Goal: Task Accomplishment & Management: Use online tool/utility

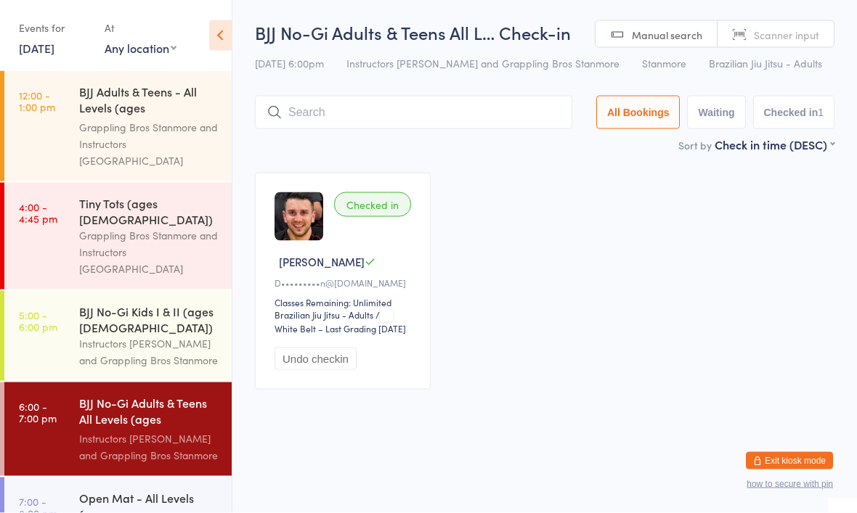
scroll to position [12, 0]
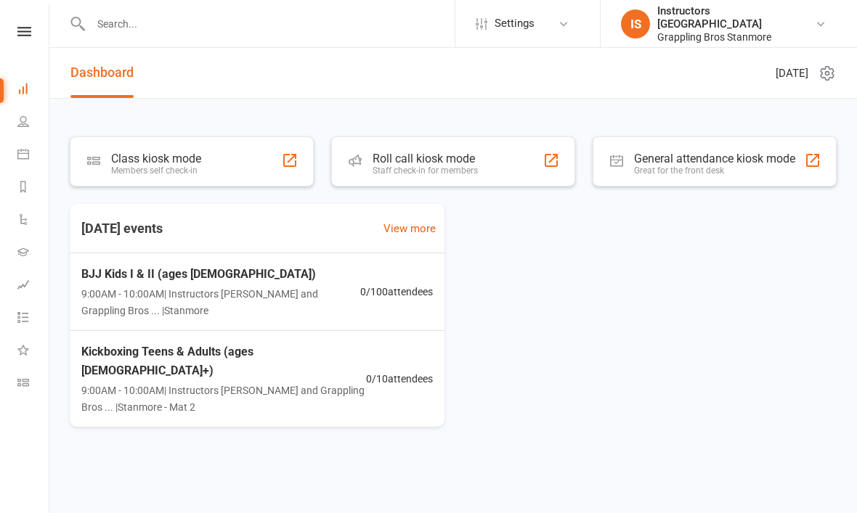
click at [216, 168] on div "Class kiosk mode Members self check-in" at bounding box center [192, 161] width 244 height 50
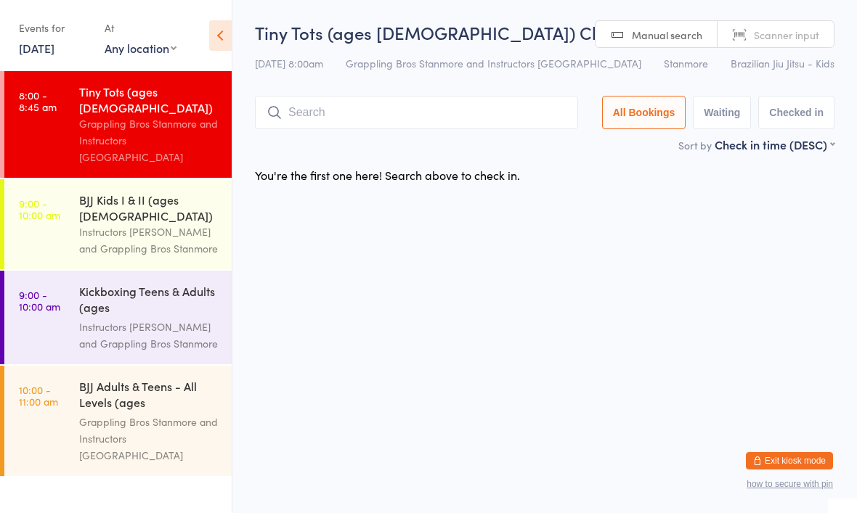
click at [417, 115] on input "search" at bounding box center [416, 112] width 323 height 33
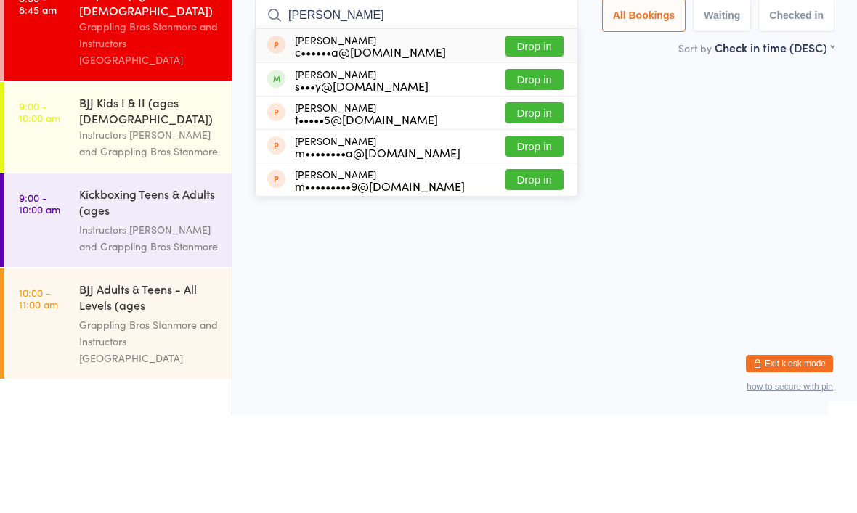
type input "[PERSON_NAME]"
click at [529, 166] on button "Drop in" at bounding box center [534, 176] width 58 height 21
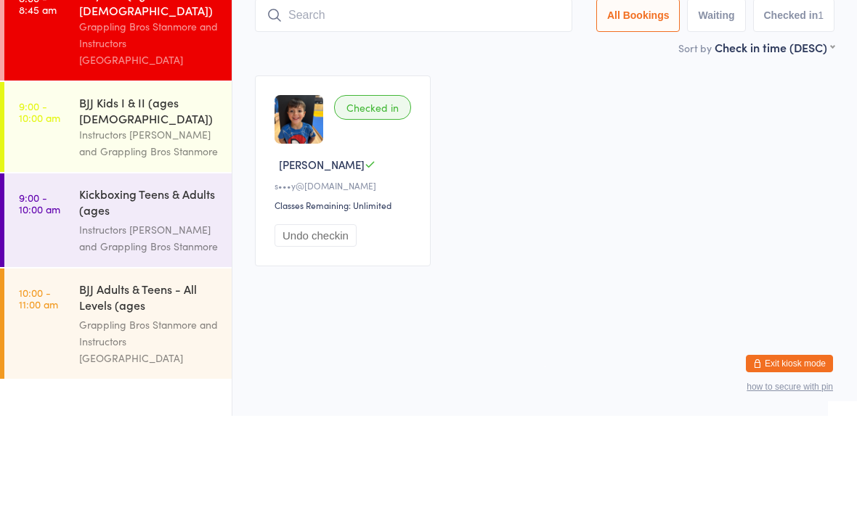
click at [162, 224] on div "Instructors [PERSON_NAME] and Grappling Bros Stanmore" at bounding box center [149, 240] width 140 height 33
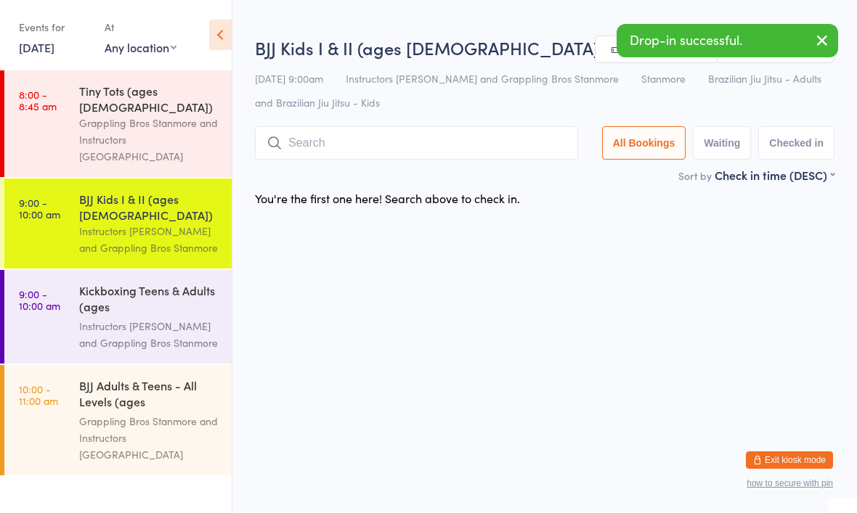
click at [437, 152] on input "search" at bounding box center [416, 143] width 323 height 33
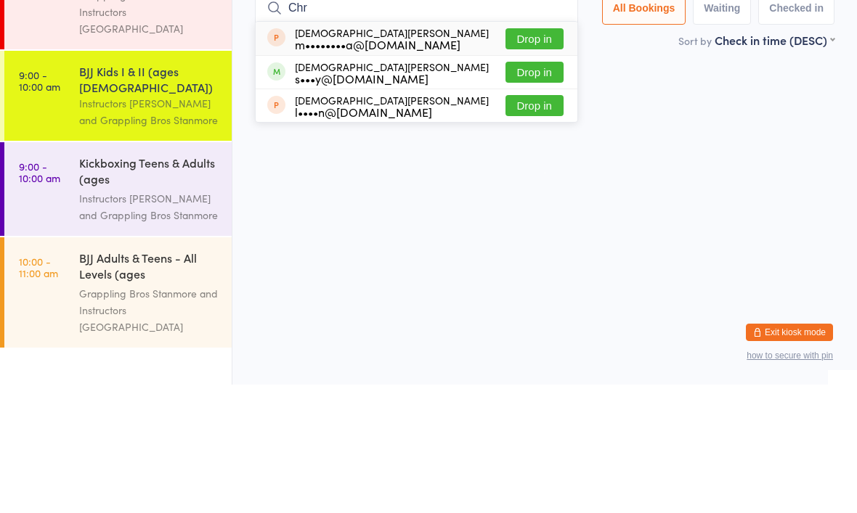
type input "Chr"
click at [529, 190] on button "Drop in" at bounding box center [534, 200] width 58 height 21
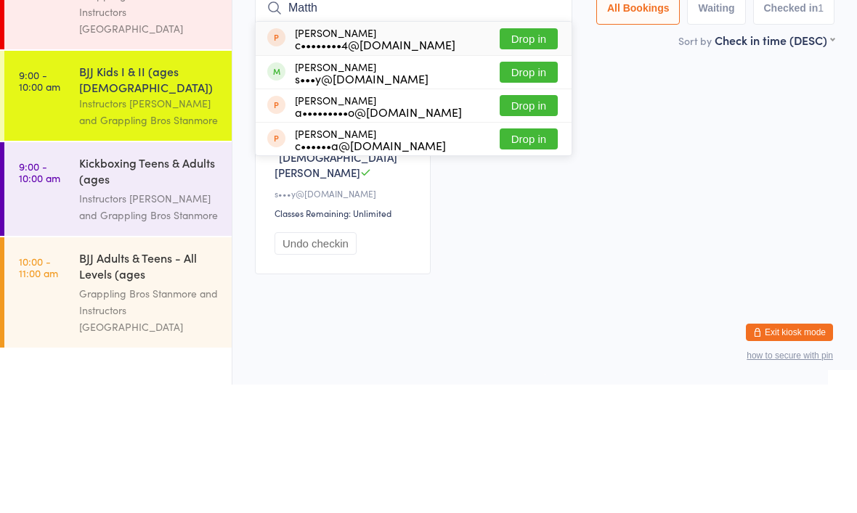
type input "Matth"
click at [530, 190] on button "Drop in" at bounding box center [529, 200] width 58 height 21
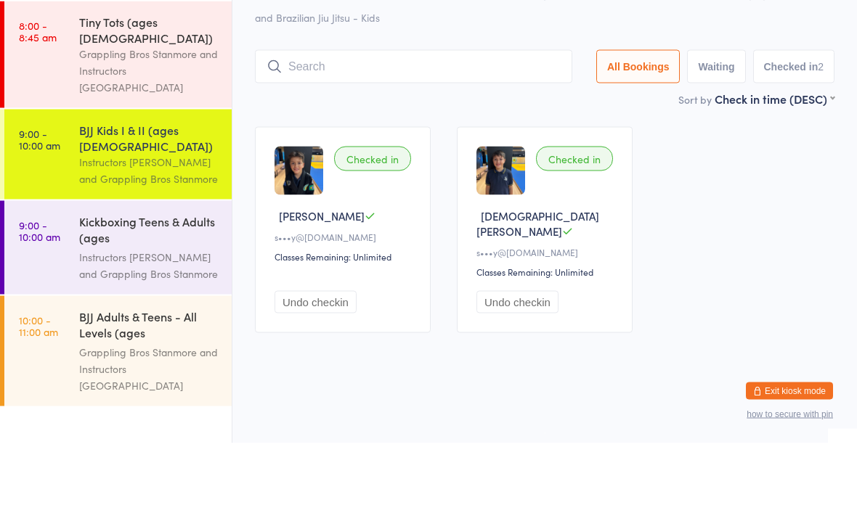
click at [165, 115] on div "Grappling Bros Stanmore and Instructors [GEOGRAPHIC_DATA]" at bounding box center [149, 140] width 140 height 50
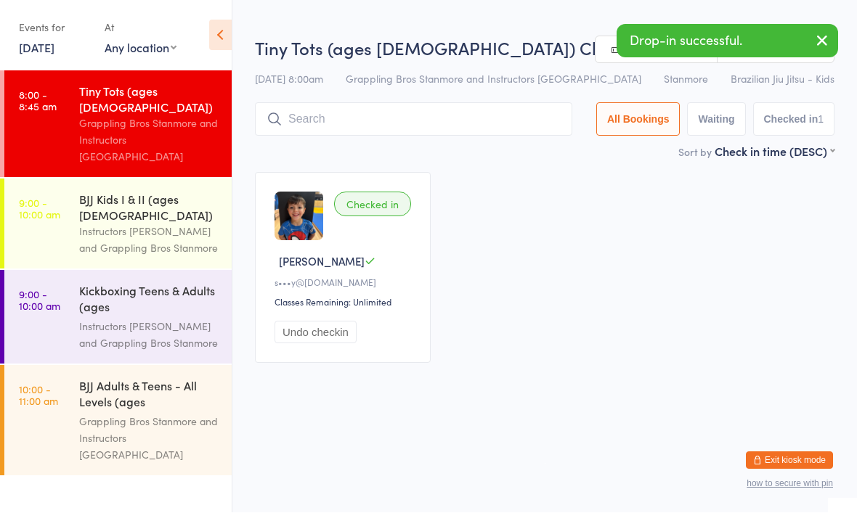
click at [170, 283] on div "Kickboxing Teens & Adults (ages 14+)" at bounding box center [149, 301] width 140 height 36
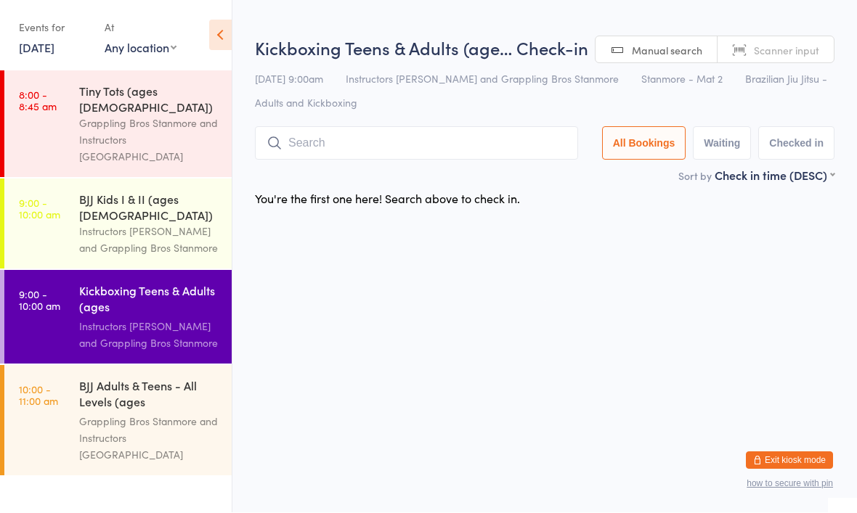
click at [160, 378] on div "BJJ Adults & Teens - All Levels (ages [DEMOGRAPHIC_DATA]+)" at bounding box center [149, 396] width 140 height 36
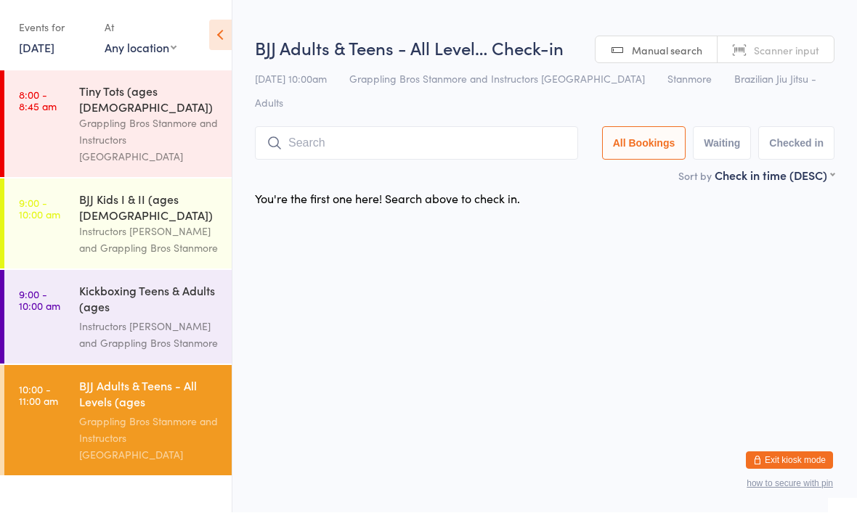
click at [174, 115] on div "Grappling Bros Stanmore and Instructors [GEOGRAPHIC_DATA]" at bounding box center [149, 140] width 140 height 50
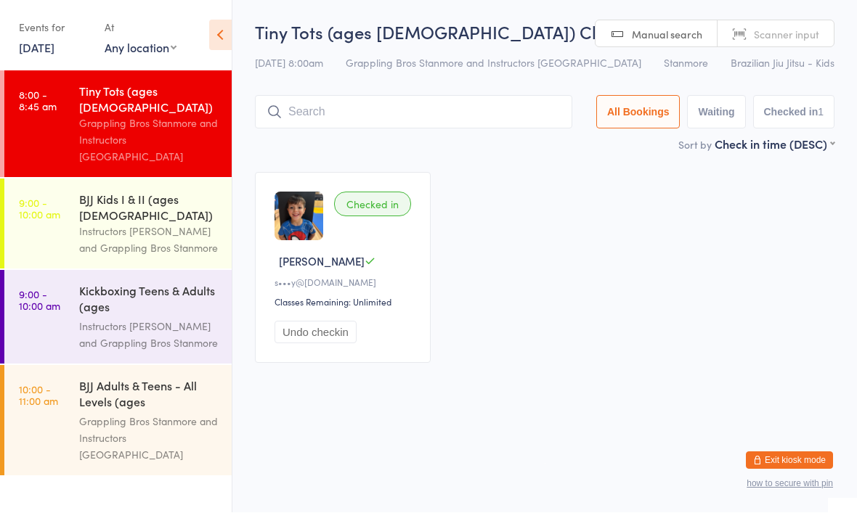
click at [360, 119] on input "search" at bounding box center [413, 112] width 317 height 33
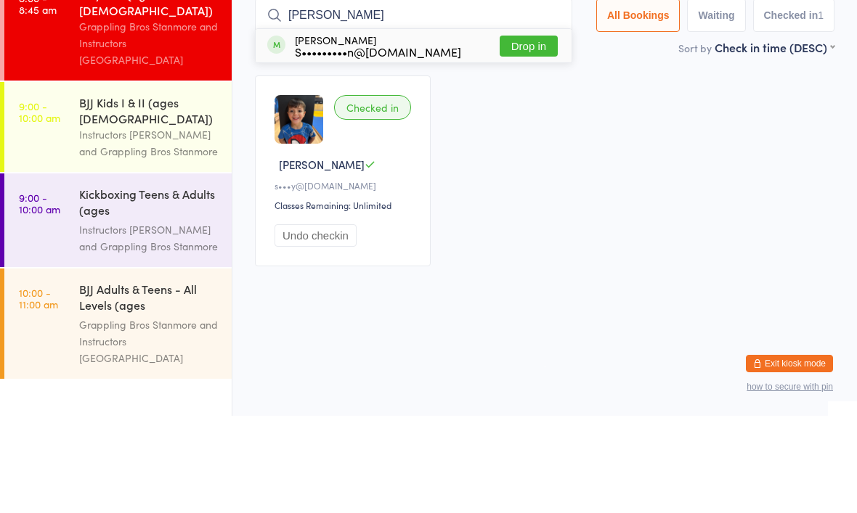
type input "Ted"
click at [535, 133] on button "Drop in" at bounding box center [529, 143] width 58 height 21
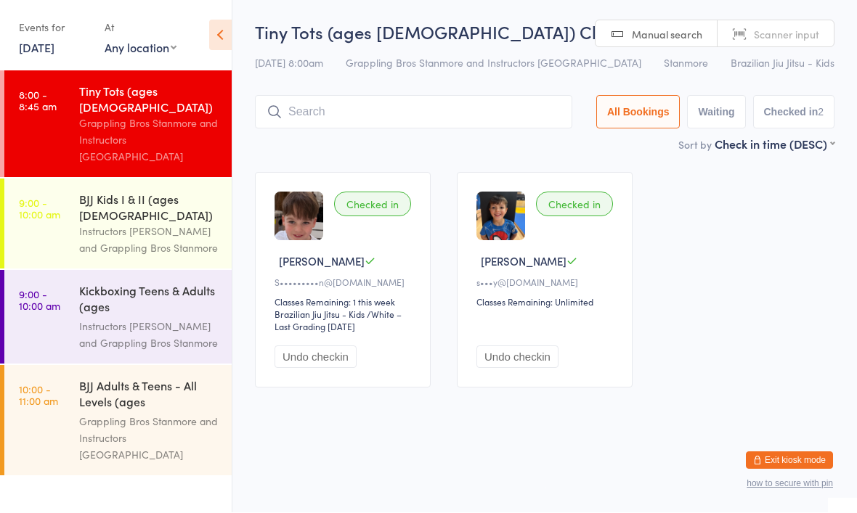
click at [420, 113] on input "search" at bounding box center [413, 112] width 317 height 33
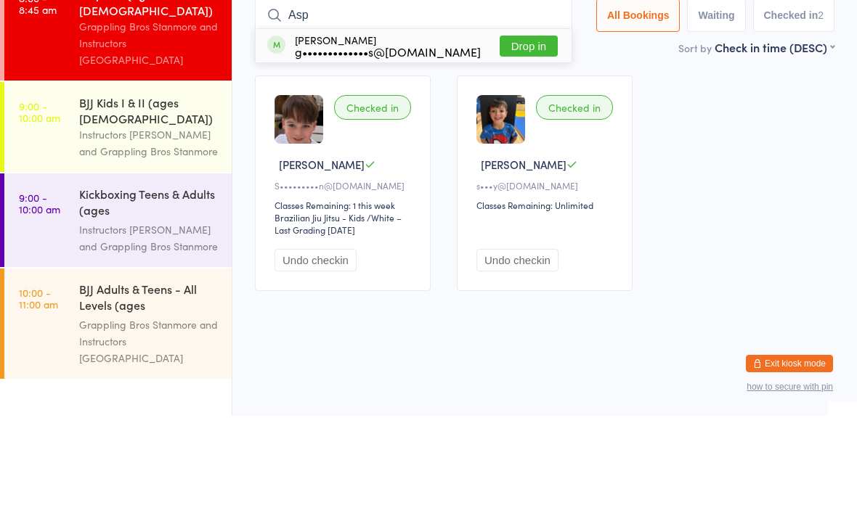
type input "Asp"
click at [531, 133] on button "Drop in" at bounding box center [529, 143] width 58 height 21
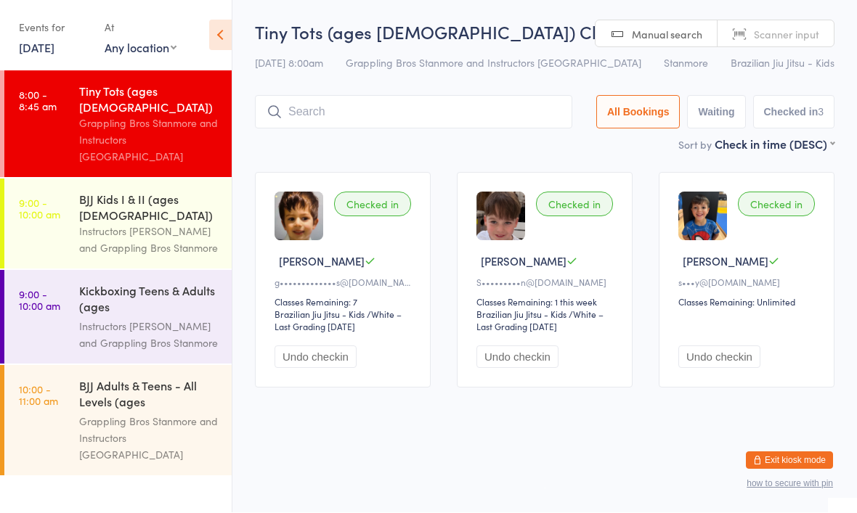
click at [364, 115] on input "search" at bounding box center [413, 112] width 317 height 33
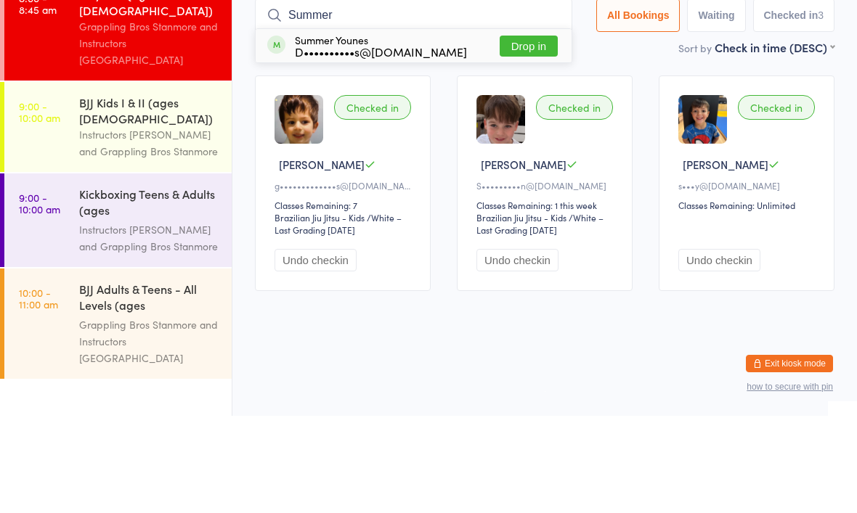
type input "Summer"
click at [520, 133] on button "Drop in" at bounding box center [529, 143] width 58 height 21
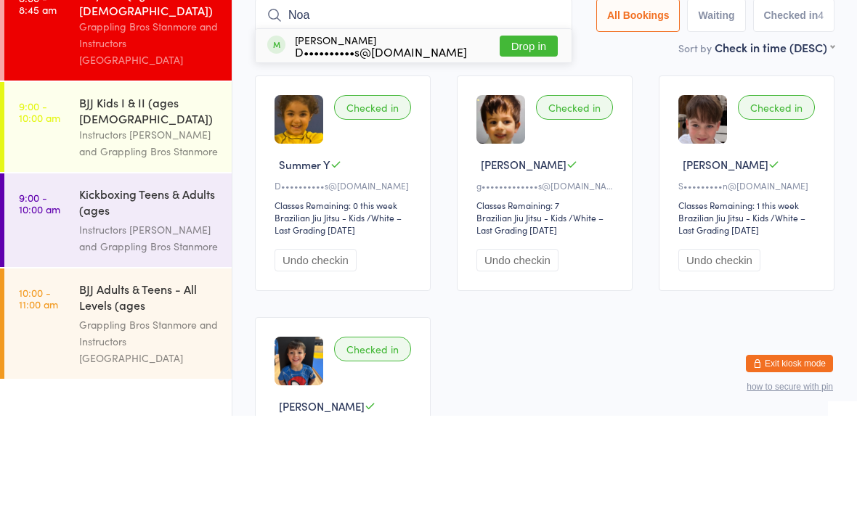
type input "Noa"
click at [518, 133] on button "Drop in" at bounding box center [529, 143] width 58 height 21
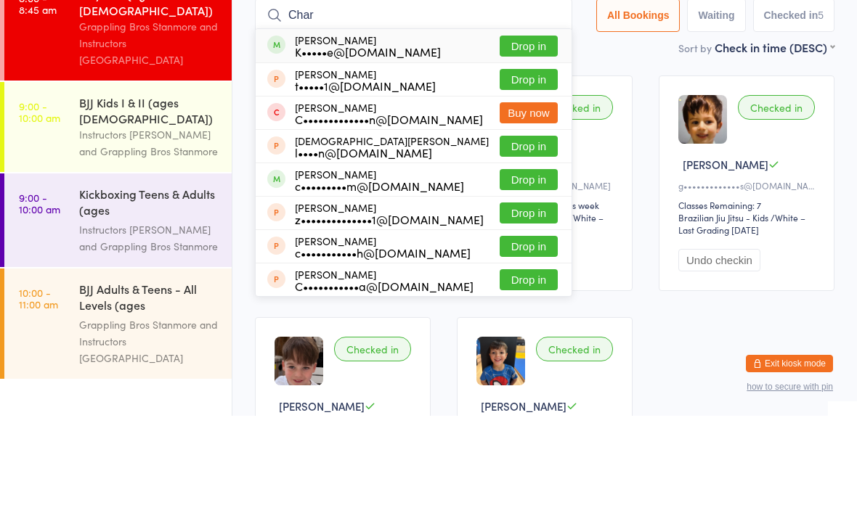
type input "Char"
click at [523, 133] on button "Drop in" at bounding box center [529, 143] width 58 height 21
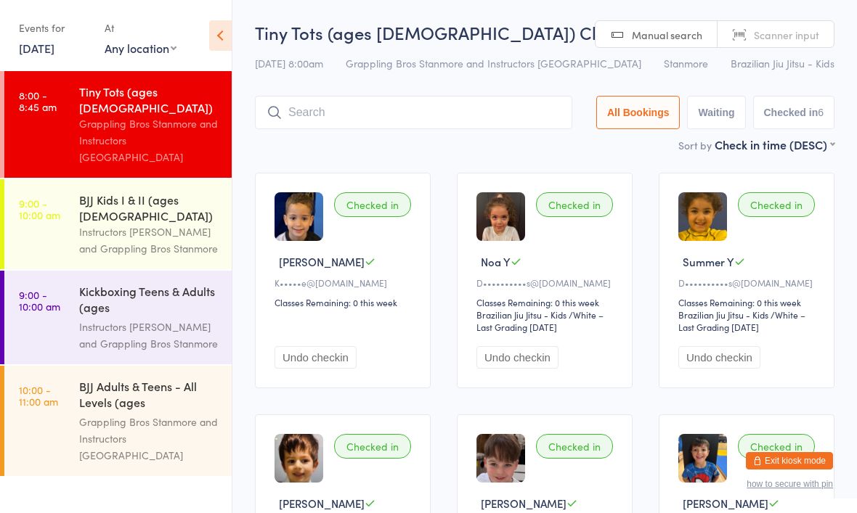
click at [338, 125] on input "search" at bounding box center [413, 112] width 317 height 33
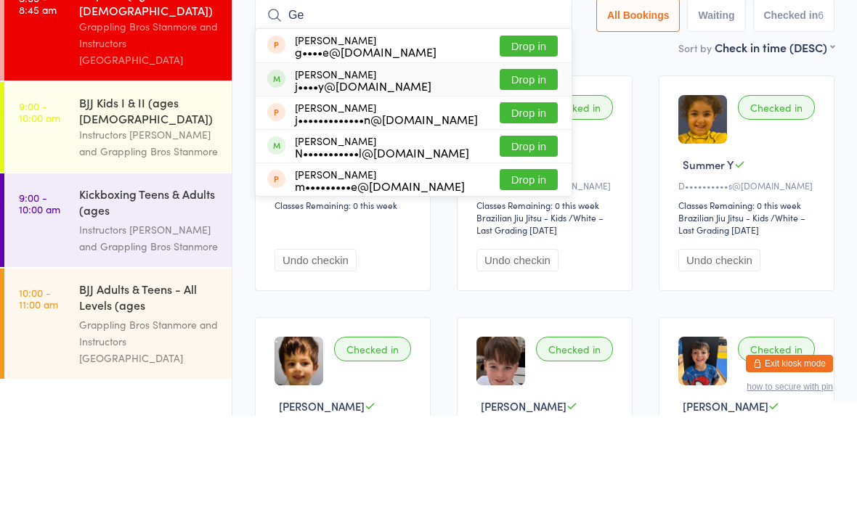
type input "Ge"
click at [317, 166] on div "George Harper j••••y@hfinance.com.au" at bounding box center [363, 177] width 136 height 23
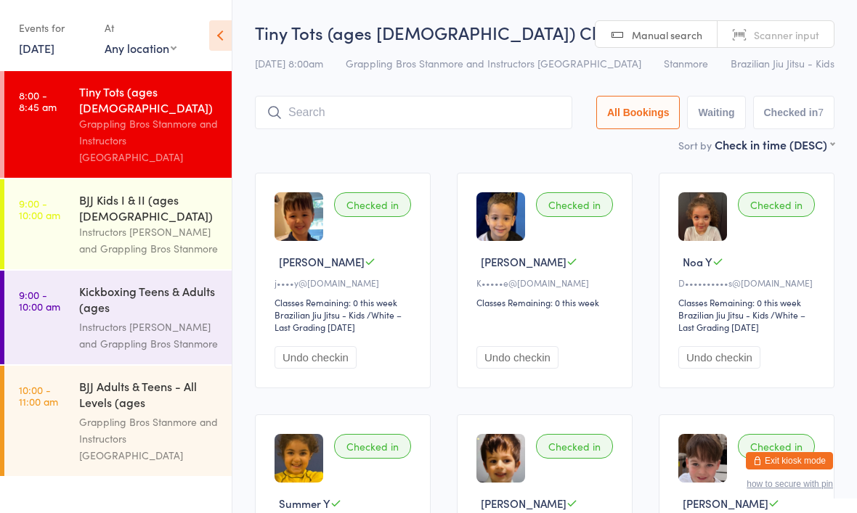
click at [497, 113] on input "search" at bounding box center [413, 112] width 317 height 33
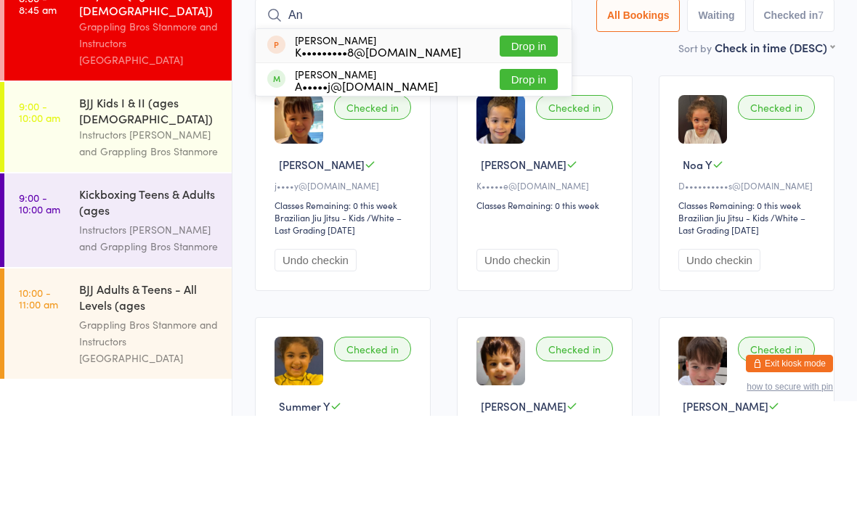
type input "A"
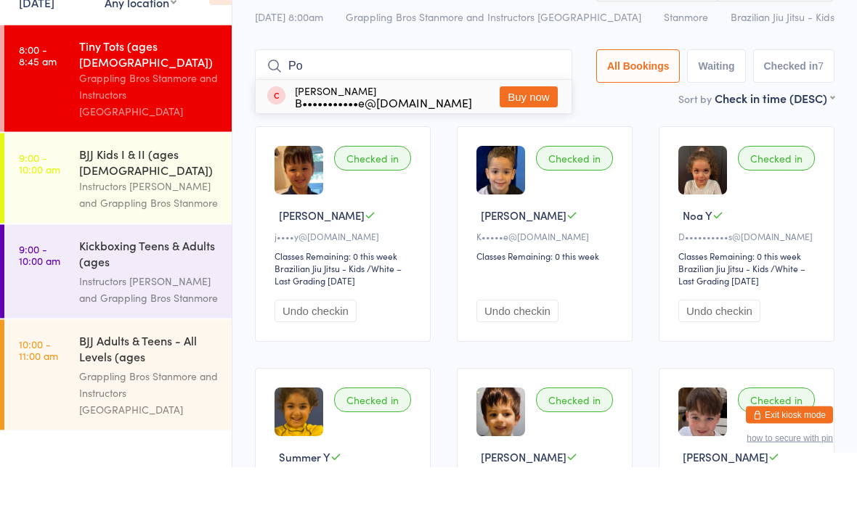
type input "P"
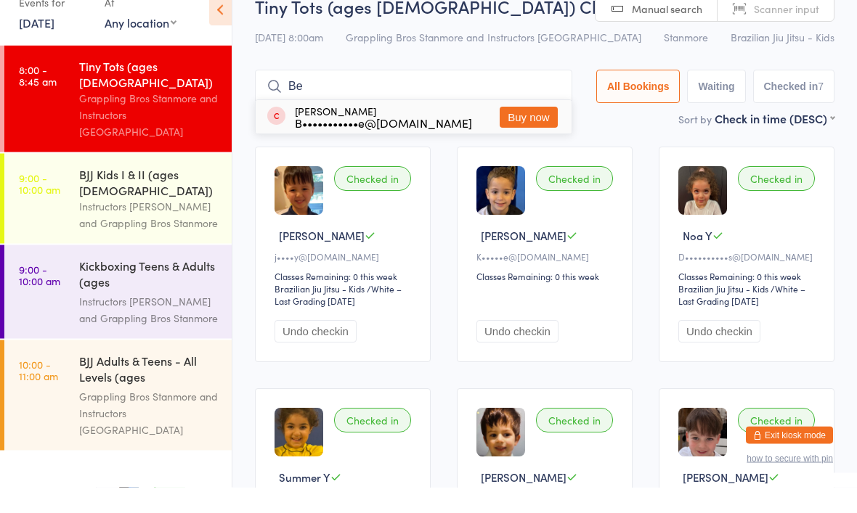
type input "B"
type input "A"
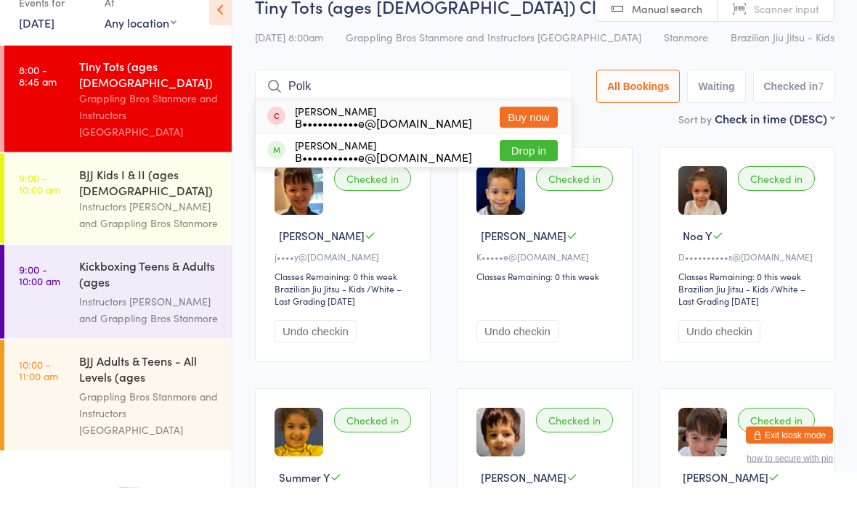
type input "Polk"
click at [517, 166] on button "Drop in" at bounding box center [529, 176] width 58 height 21
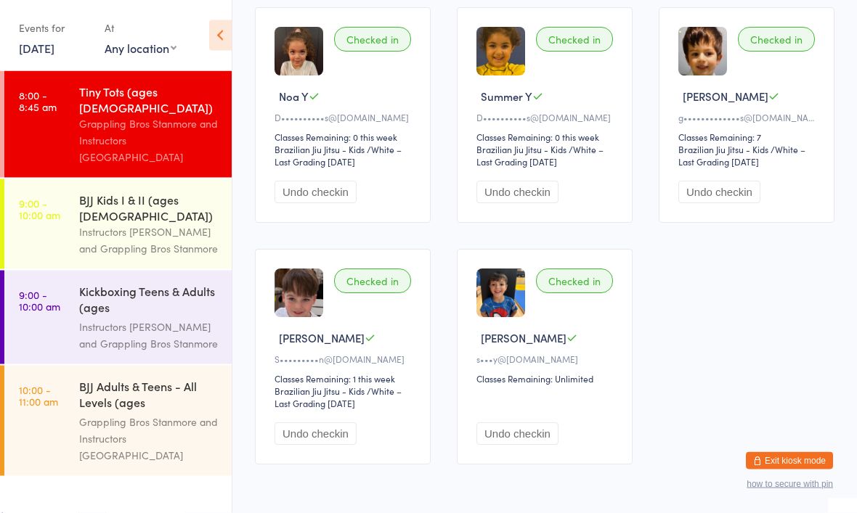
scroll to position [408, 0]
click at [168, 224] on div "Instructors [PERSON_NAME] and Grappling Bros Stanmore" at bounding box center [149, 240] width 140 height 33
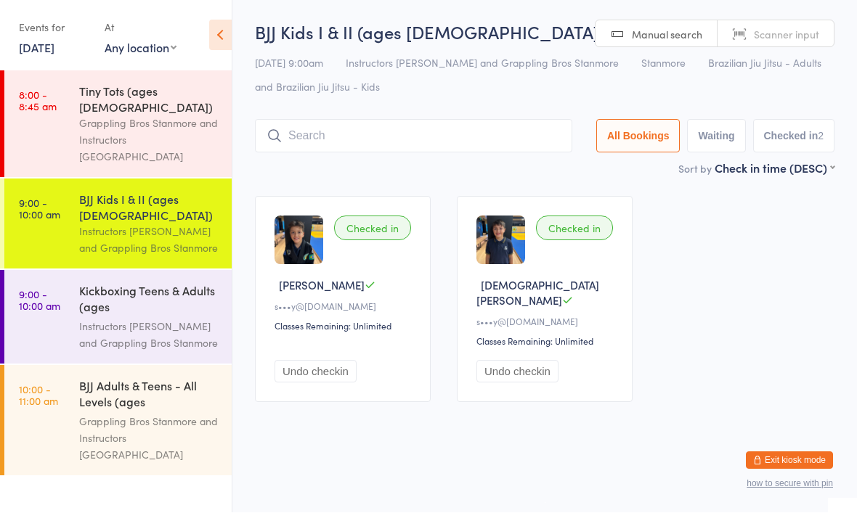
click at [136, 97] on div "Tiny Tots (ages [DEMOGRAPHIC_DATA])" at bounding box center [149, 99] width 140 height 32
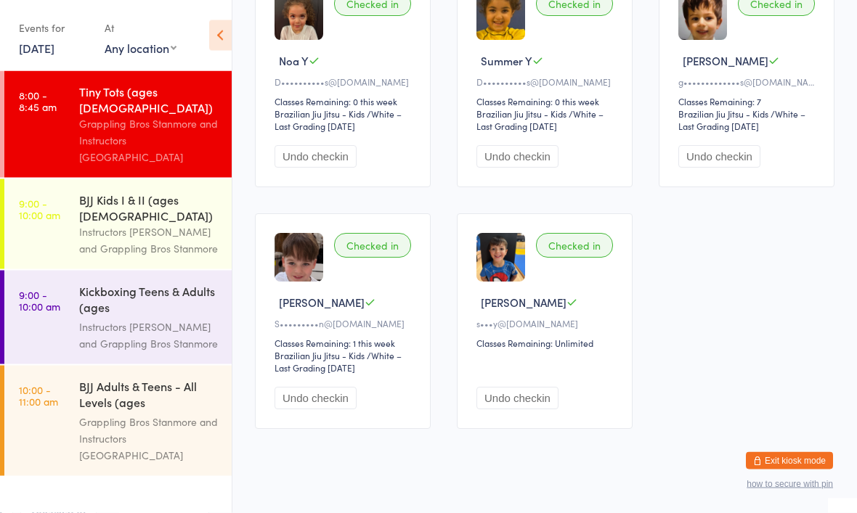
scroll to position [442, 0]
click at [164, 224] on div "Instructors [PERSON_NAME] and Grappling Bros Stanmore" at bounding box center [149, 240] width 140 height 33
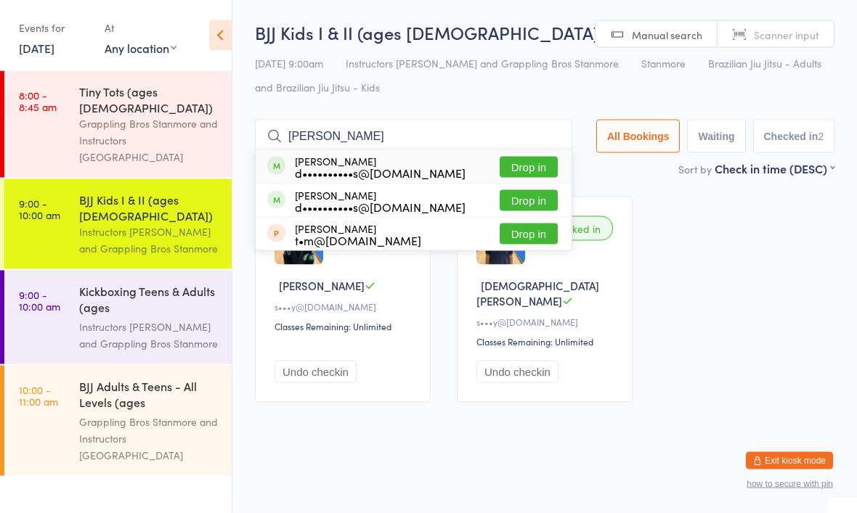
type input "Beau bridges"
click at [510, 174] on button "Drop in" at bounding box center [529, 167] width 58 height 21
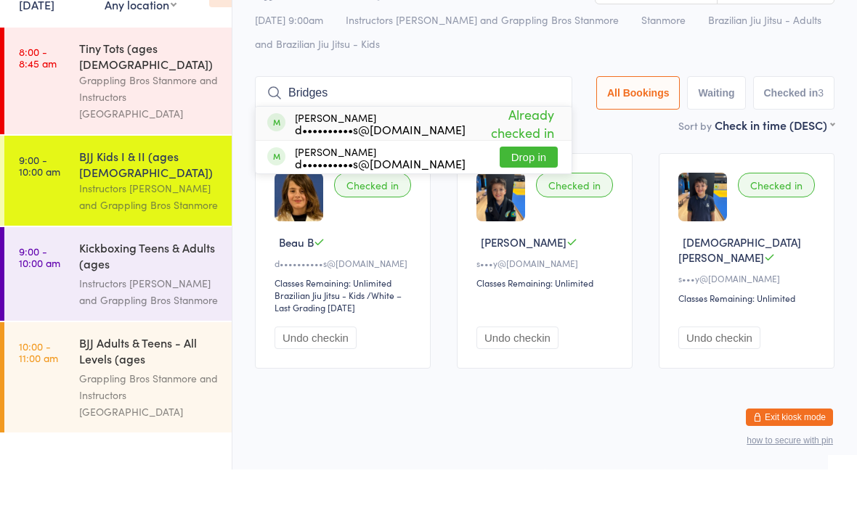
type input "Bridges"
click at [516, 190] on button "Drop in" at bounding box center [529, 200] width 58 height 21
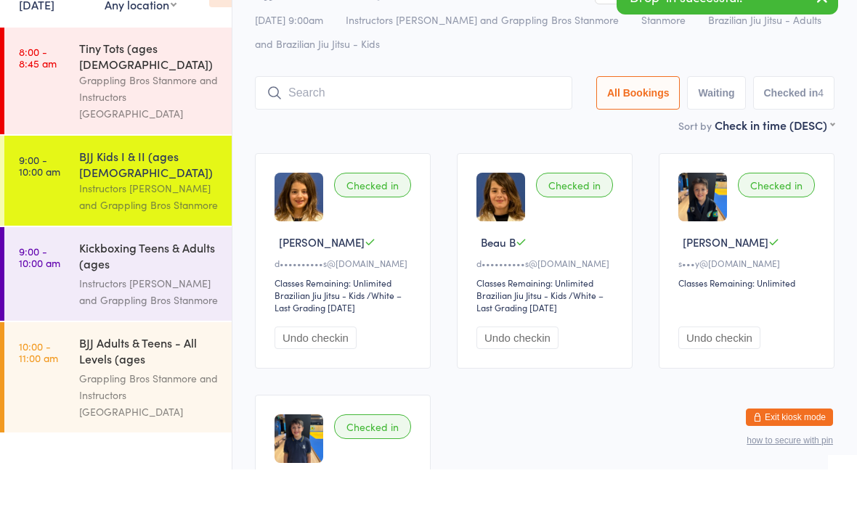
click at [546, 184] on div "Checked in Austin B d••••••••••s@zoho.com Classes Remaining: Unlimited Brazilia…" at bounding box center [545, 421] width 606 height 474
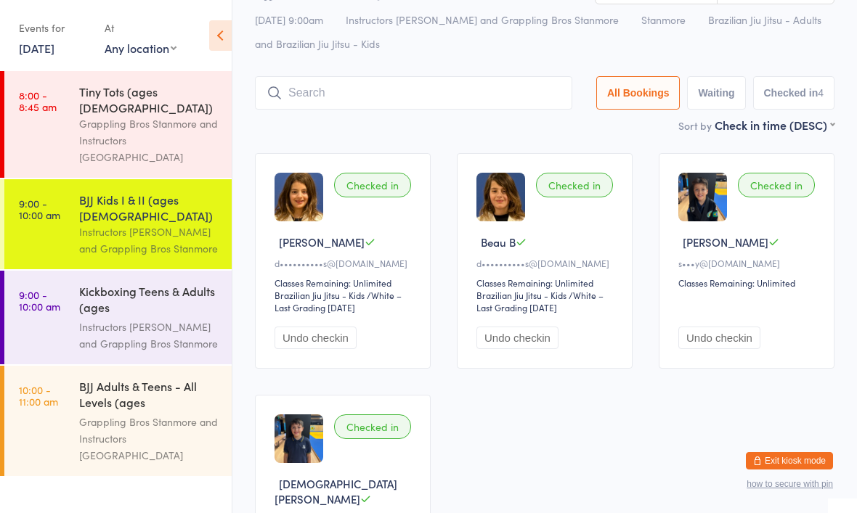
click at [415, 108] on input "search" at bounding box center [413, 92] width 317 height 33
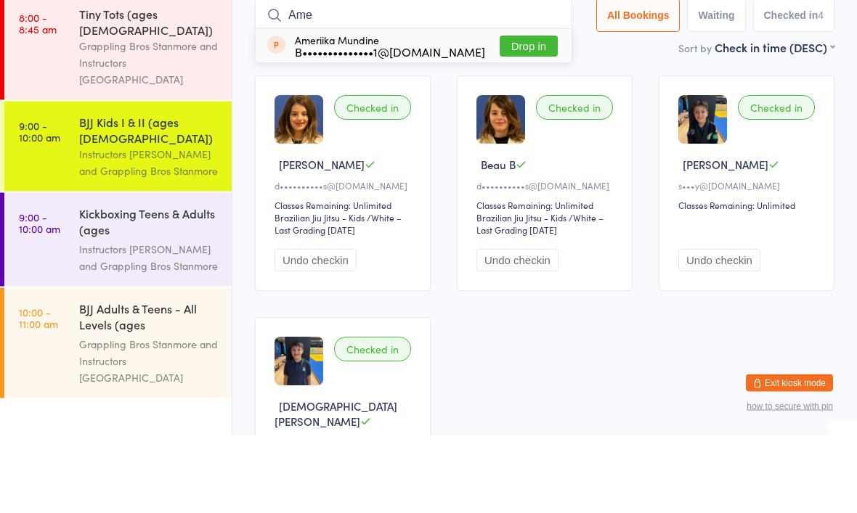
type input "Ame"
click at [518, 114] on button "Drop in" at bounding box center [529, 124] width 58 height 21
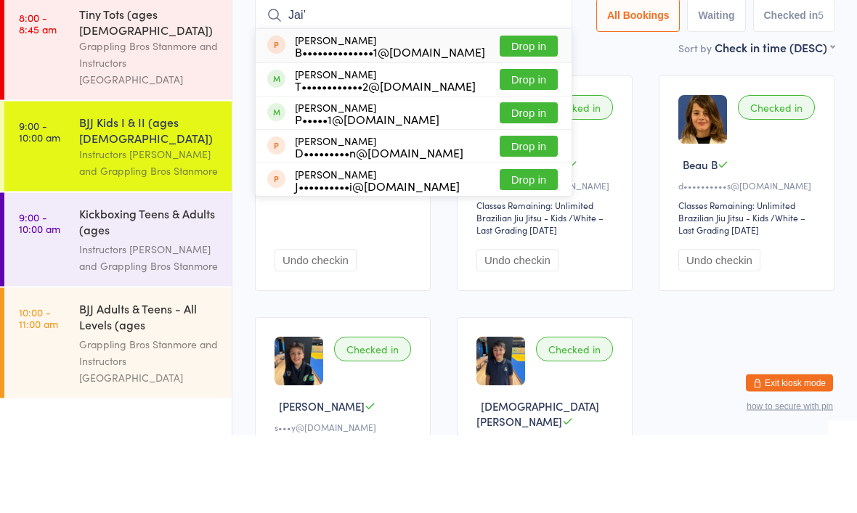
type input "Jai’"
click at [515, 114] on button "Drop in" at bounding box center [529, 124] width 58 height 21
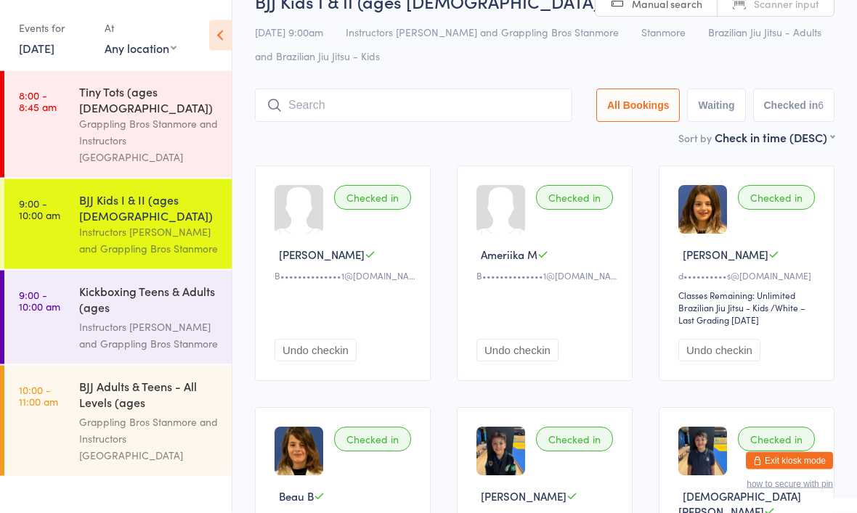
scroll to position [0, 0]
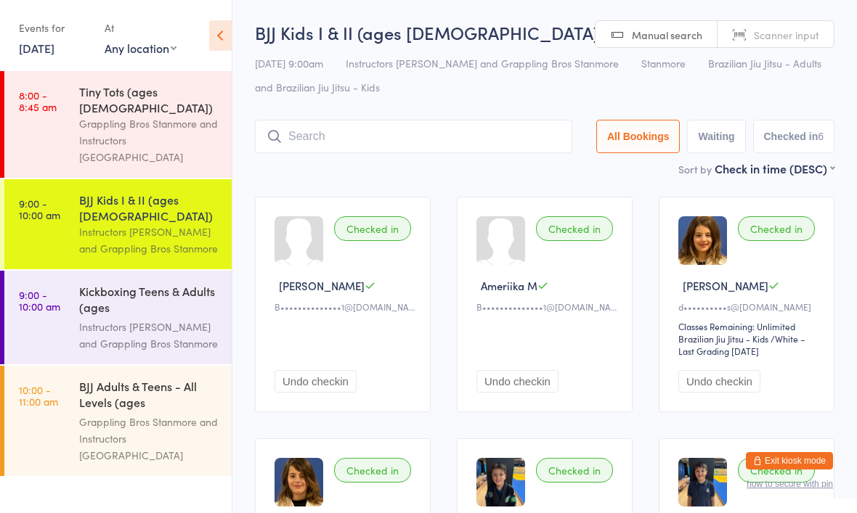
click at [396, 148] on input "search" at bounding box center [413, 136] width 317 height 33
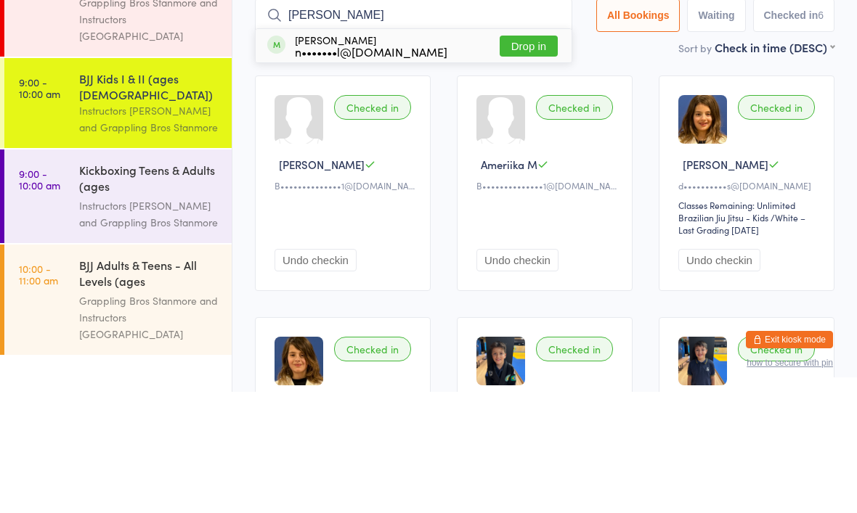
type input "Abdul"
click at [500, 157] on button "Drop in" at bounding box center [529, 167] width 58 height 21
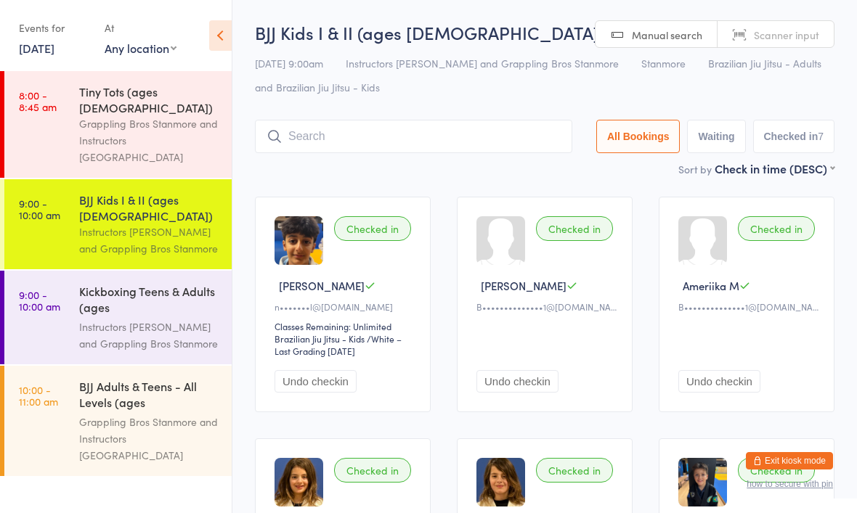
click at [412, 143] on input "search" at bounding box center [413, 136] width 317 height 33
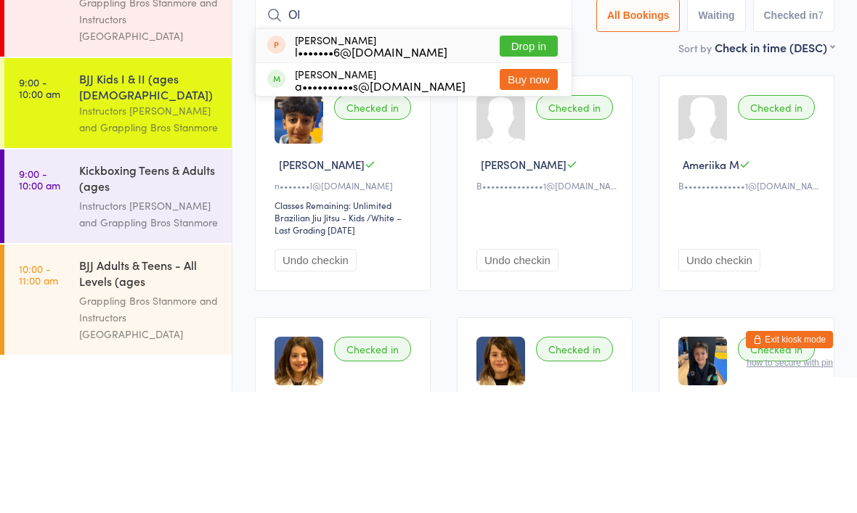
type input "O"
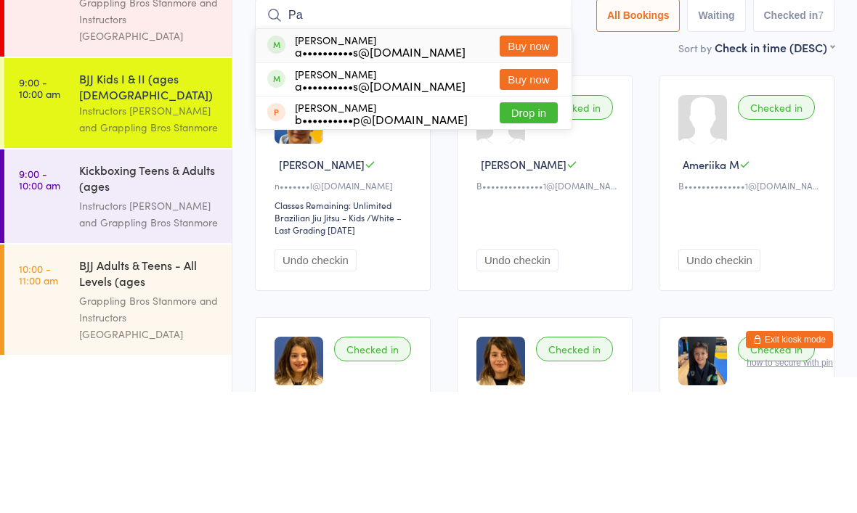
type input "P"
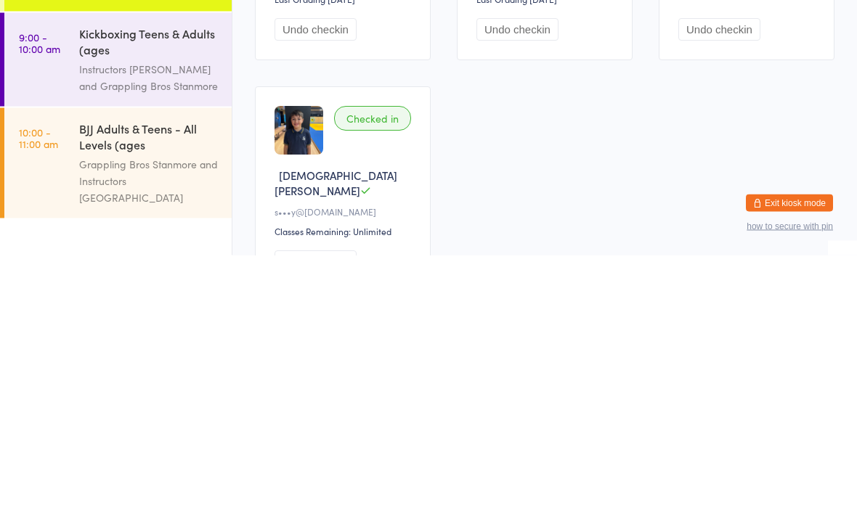
click at [570, 192] on div "Checked in Abdulla B n•••••••l@hotmail.com Classes Remaining: Unlimited Brazili…" at bounding box center [545, 206] width 606 height 716
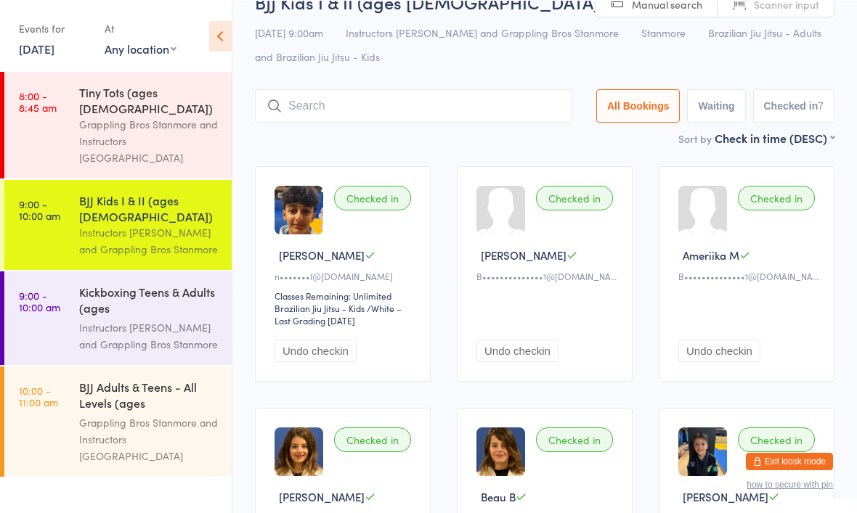
scroll to position [30, 0]
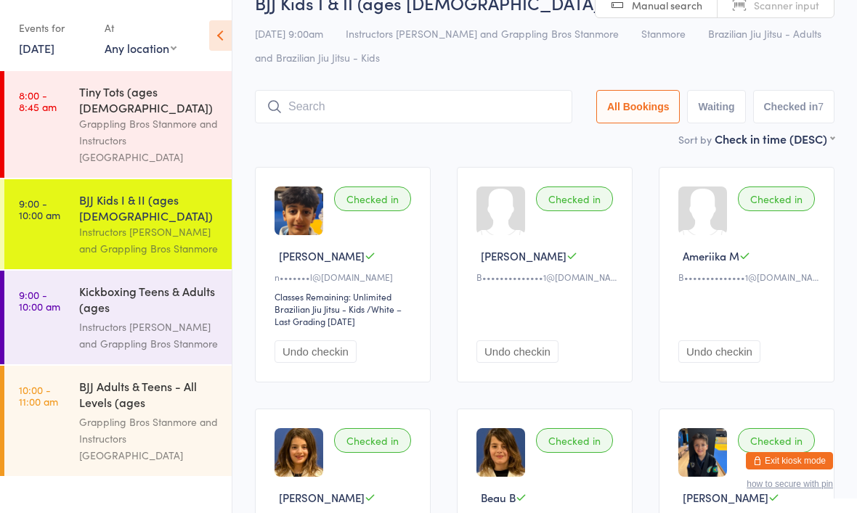
click at [480, 107] on input "search" at bounding box center [413, 106] width 317 height 33
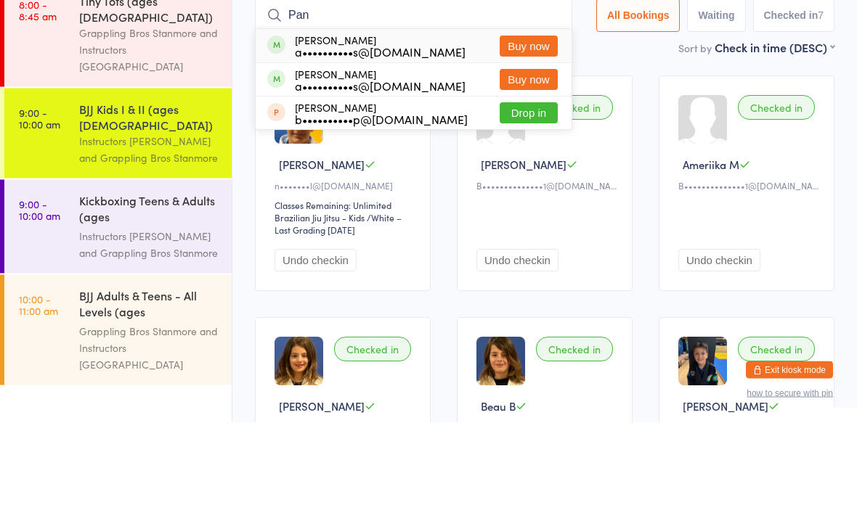
type input "Pan"
click at [585, 167] on div "Checked in Jai'Lirah M B••••••••••••••1@gmail.com Undo checkin" at bounding box center [545, 275] width 176 height 216
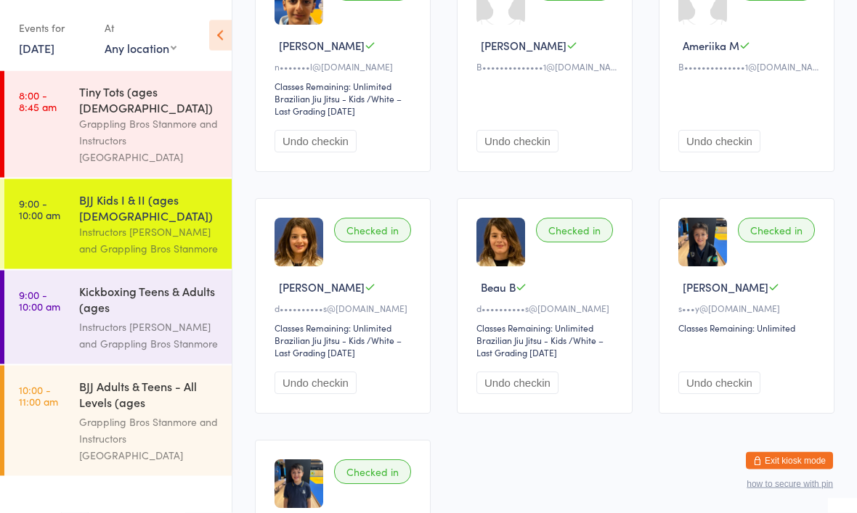
scroll to position [251, 0]
